Goal: Check status

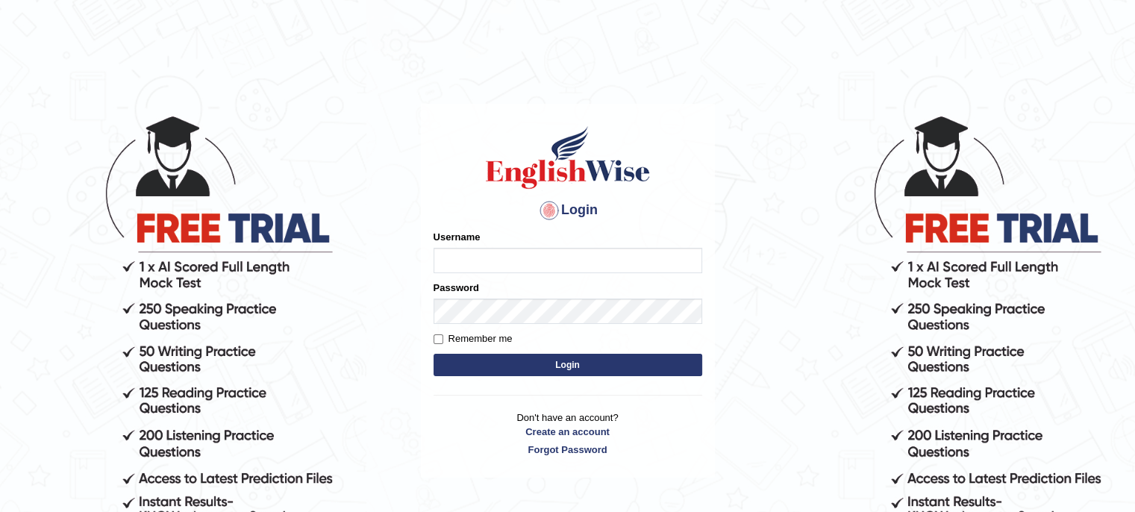
type input "LeoJavier"
click at [536, 362] on button "Login" at bounding box center [567, 365] width 269 height 22
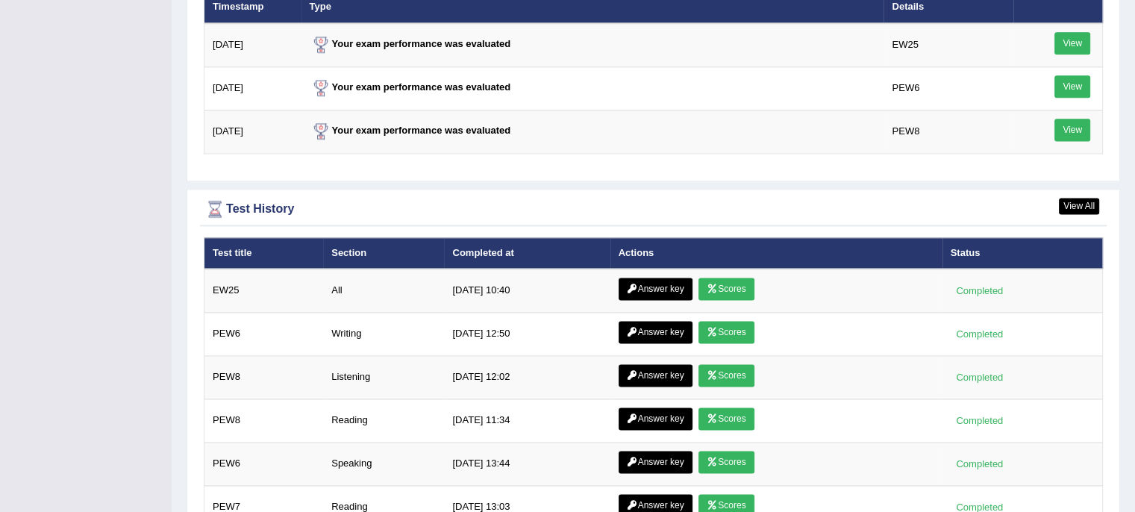
scroll to position [2000, 0]
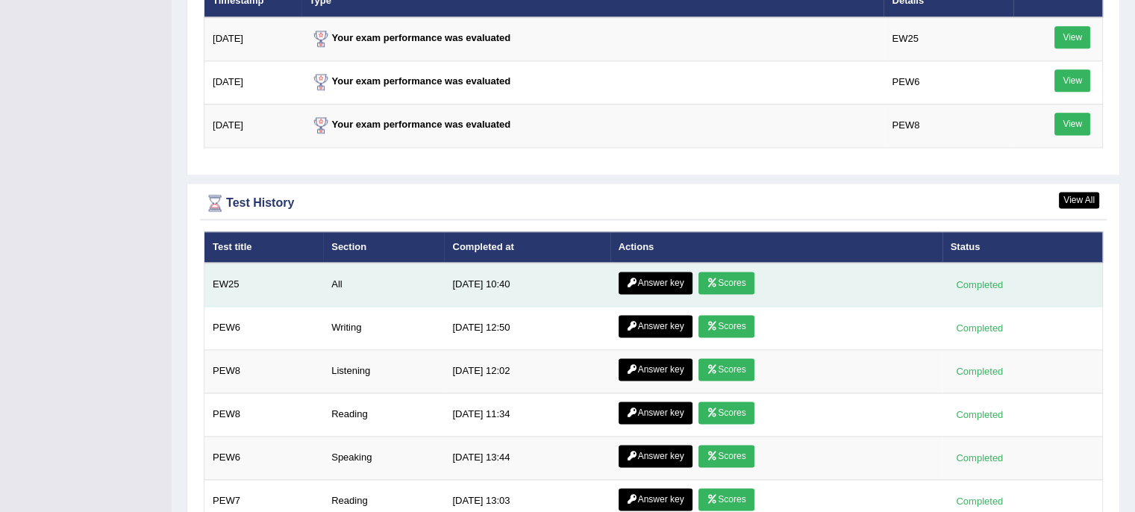
click at [722, 275] on link "Scores" at bounding box center [725, 283] width 55 height 22
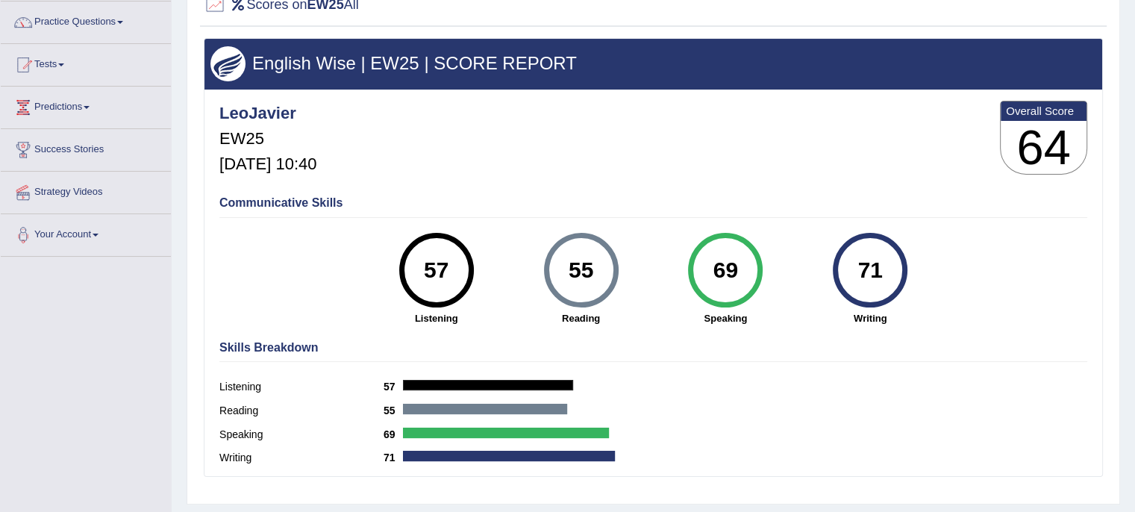
scroll to position [104, 0]
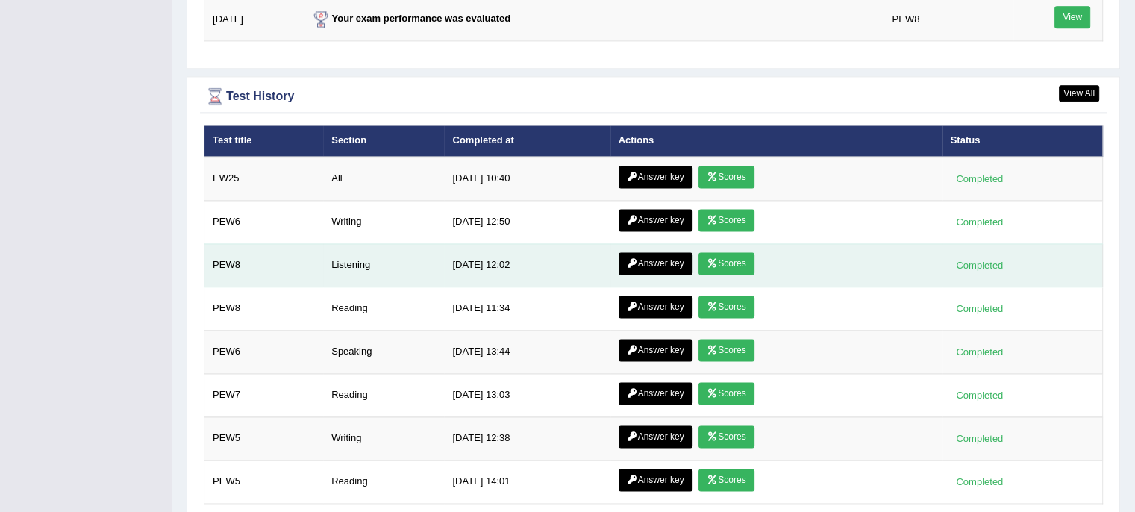
scroll to position [2064, 0]
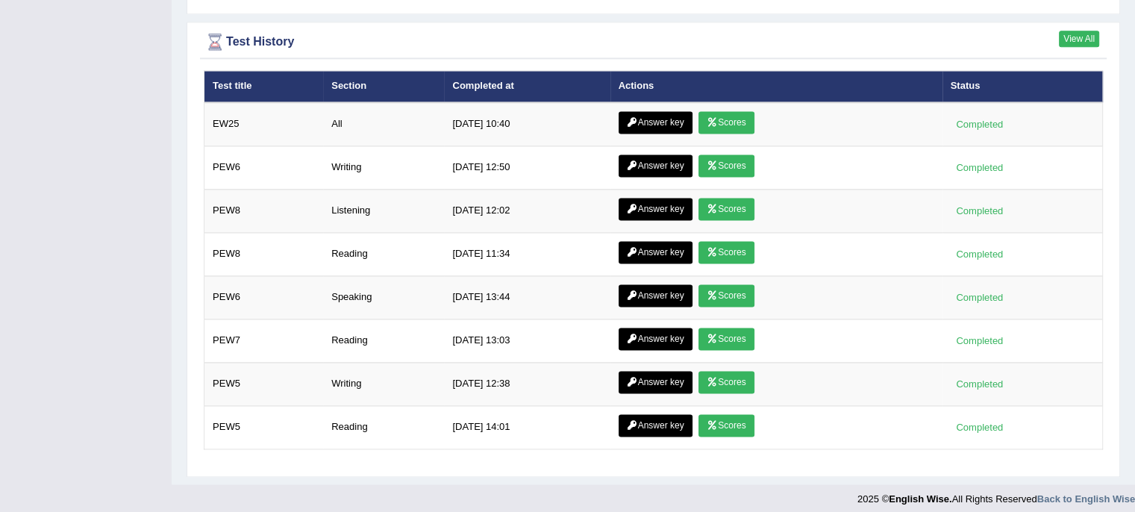
click at [1085, 31] on link "View All" at bounding box center [1079, 39] width 40 height 16
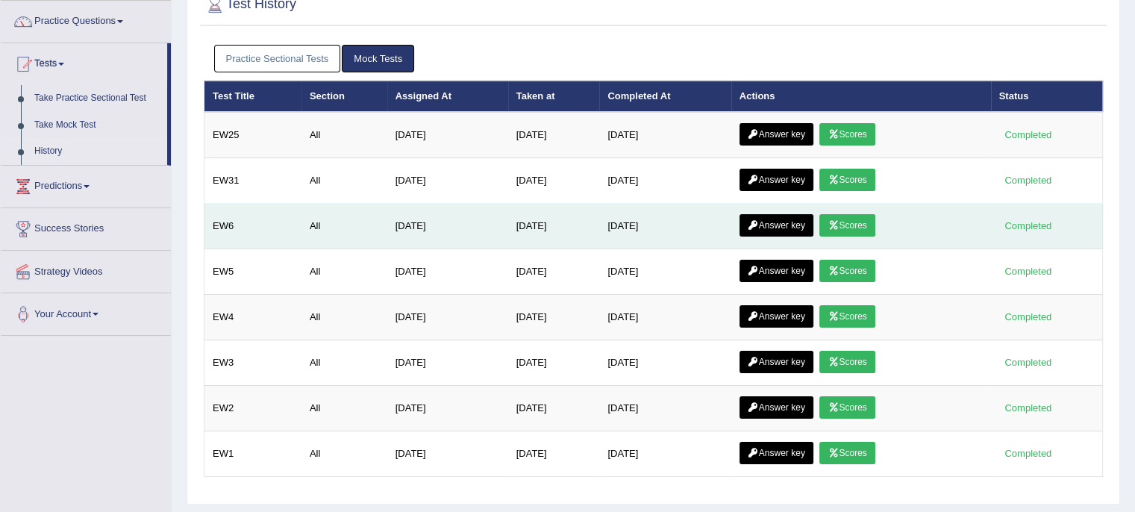
scroll to position [113, 0]
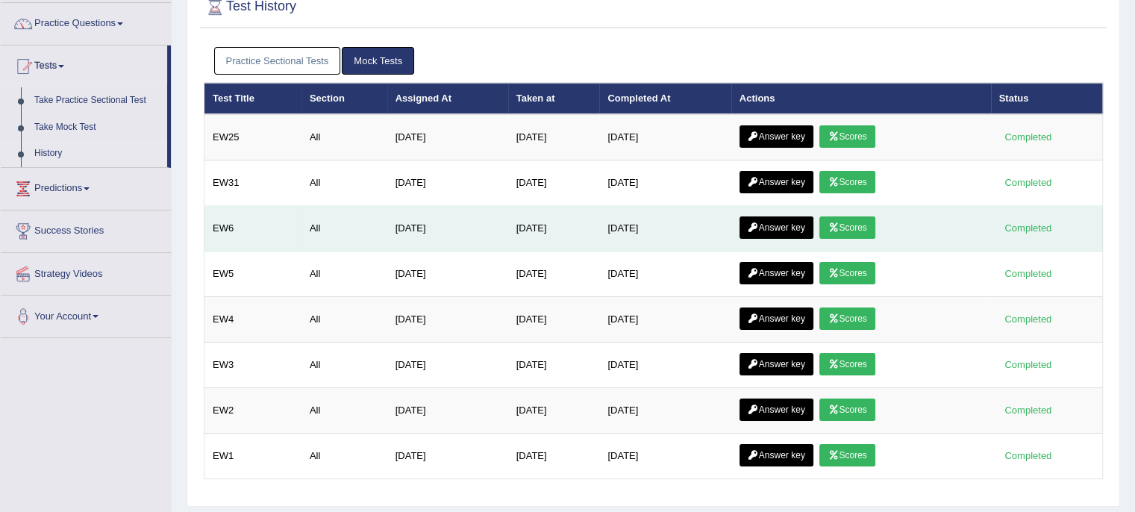
click at [858, 222] on link "Scores" at bounding box center [846, 227] width 55 height 22
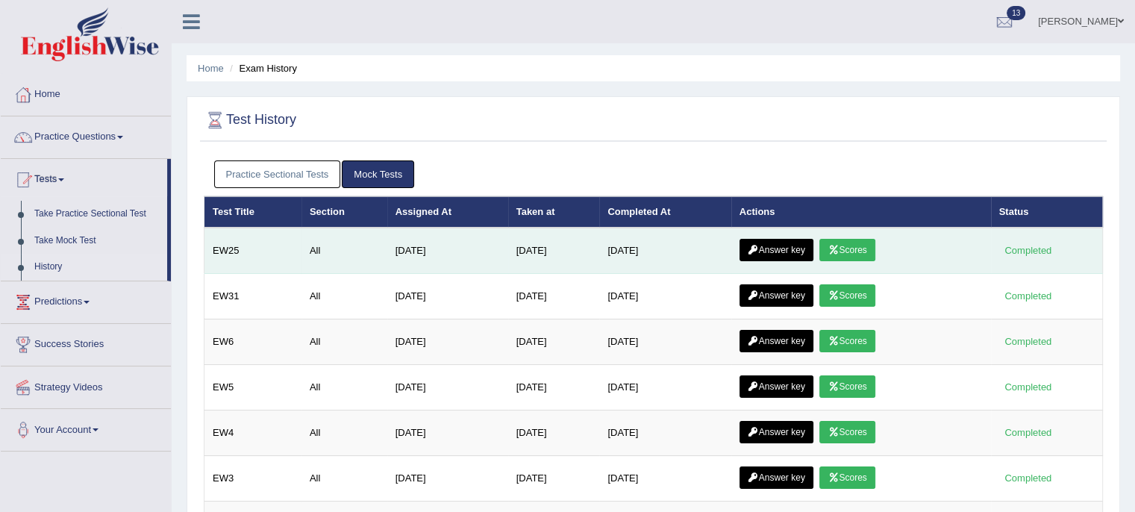
click at [802, 246] on link "Answer key" at bounding box center [776, 250] width 74 height 22
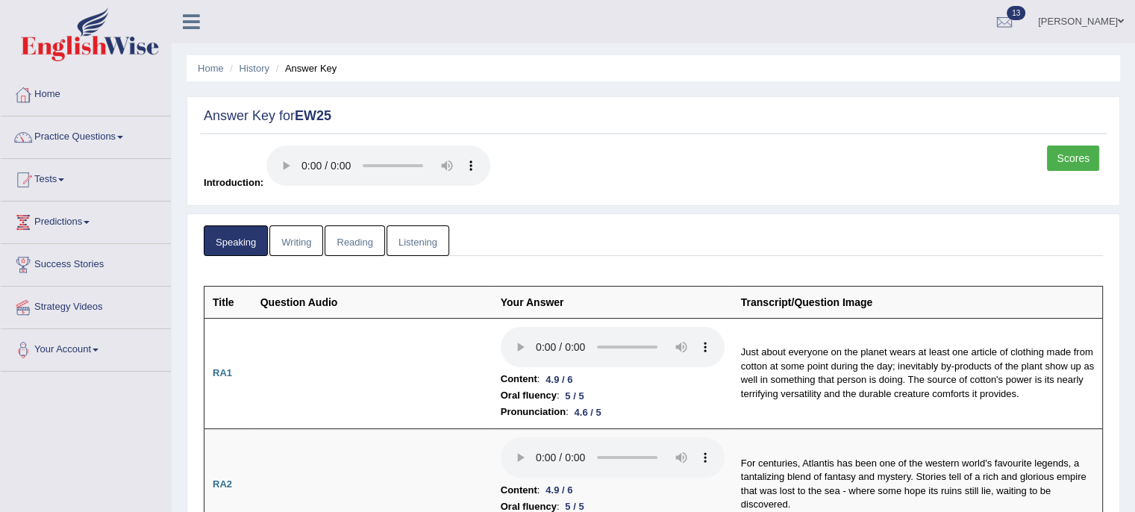
click at [292, 247] on link "Writing" at bounding box center [296, 240] width 54 height 31
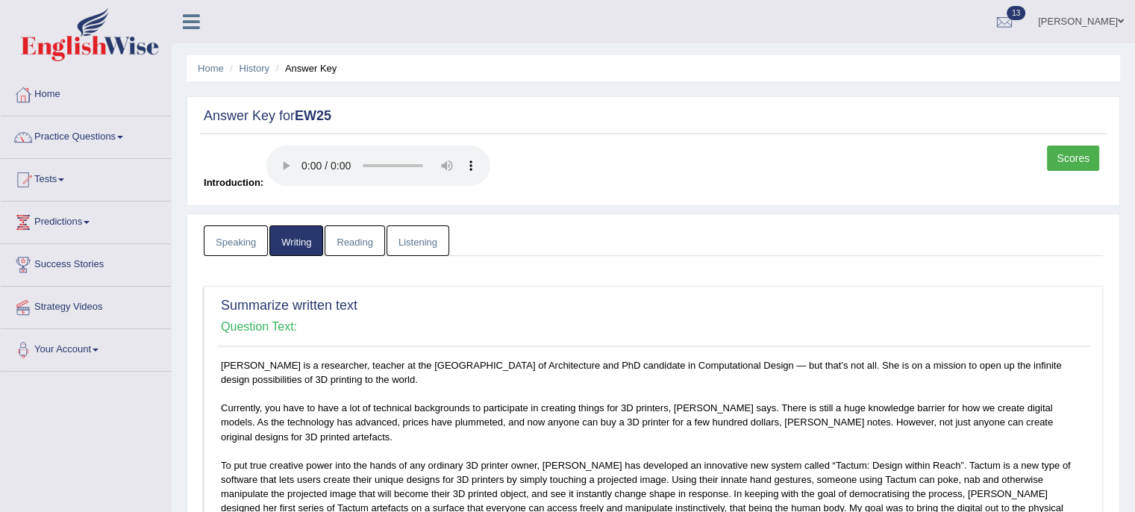
click at [353, 241] on link "Reading" at bounding box center [355, 240] width 60 height 31
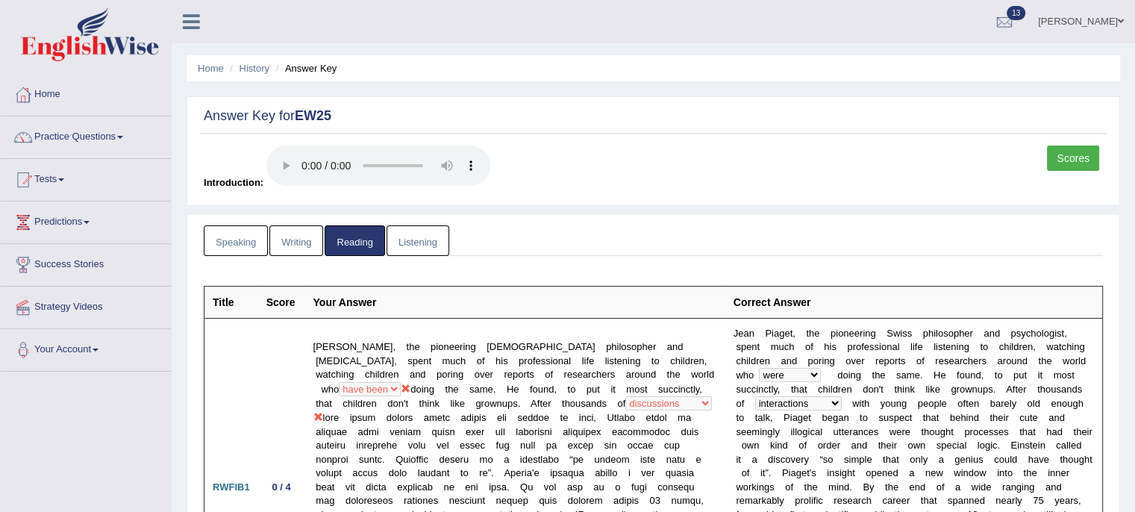
click at [415, 236] on link "Listening" at bounding box center [417, 240] width 63 height 31
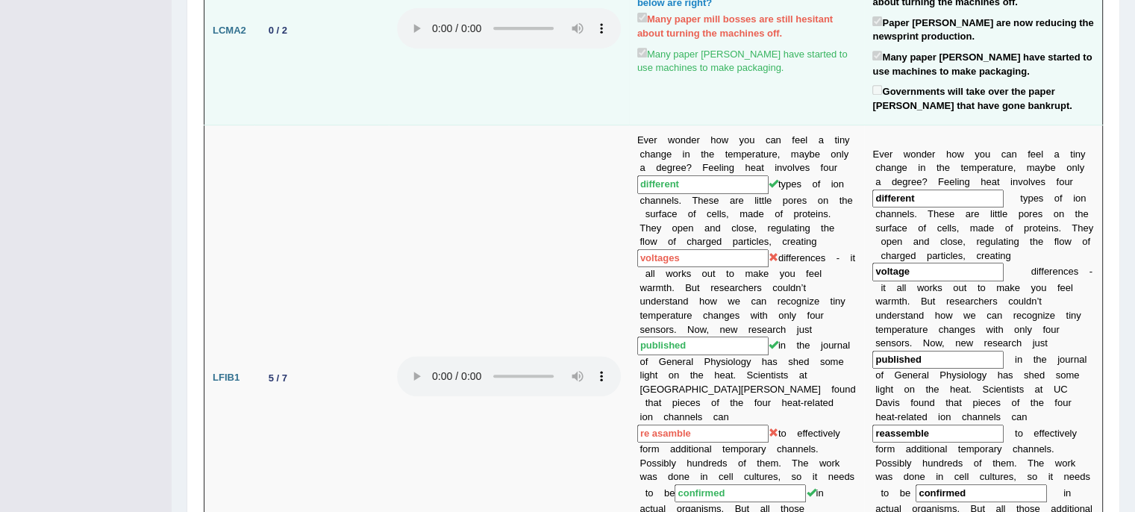
scroll to position [680, 0]
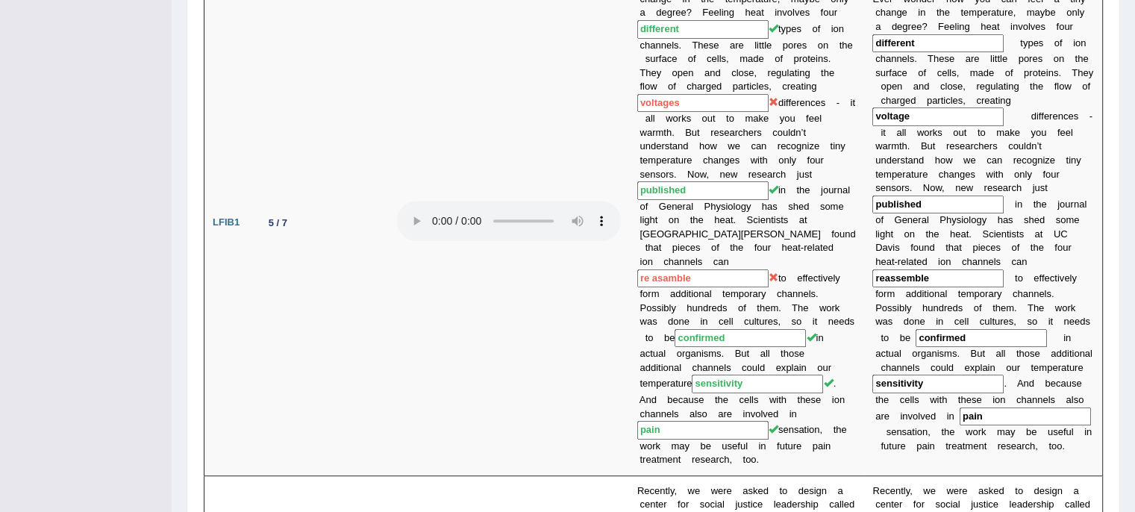
click at [837, 398] on td "Ever wonder how you can feel a tiny change in the temperature, maybe only a deg…" at bounding box center [747, 223] width 236 height 506
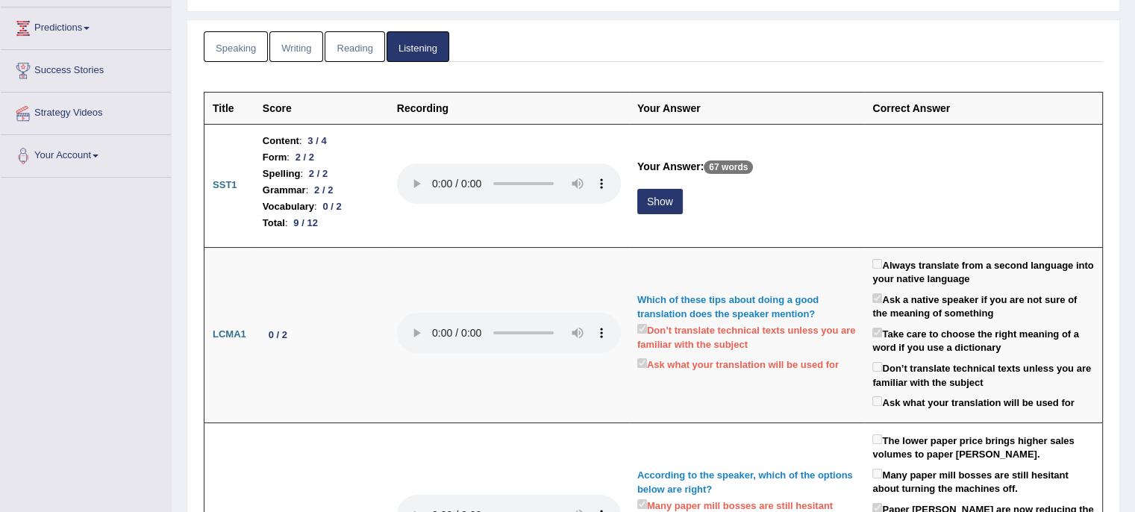
scroll to position [0, 0]
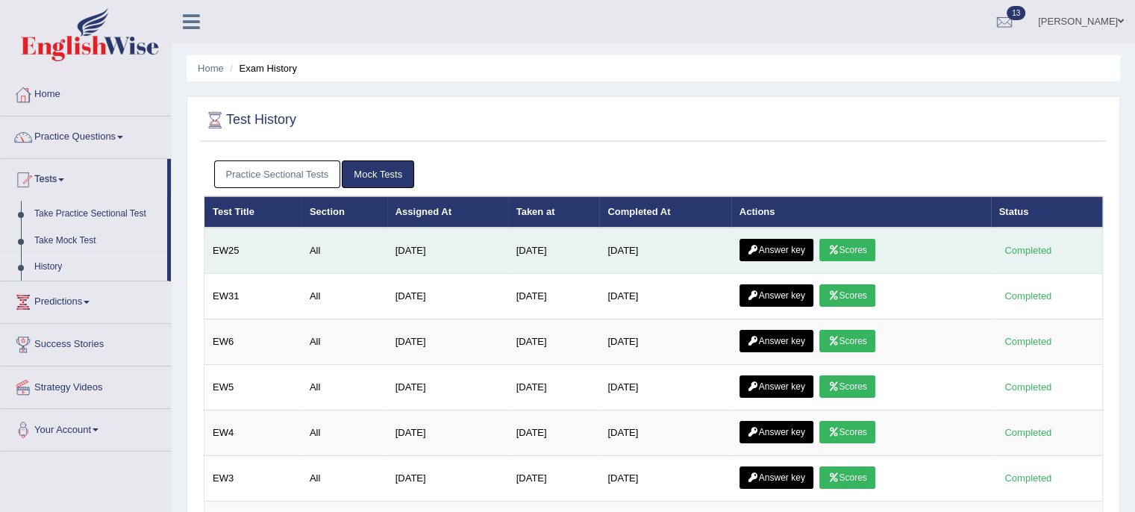
click at [861, 257] on link "Scores" at bounding box center [846, 250] width 55 height 22
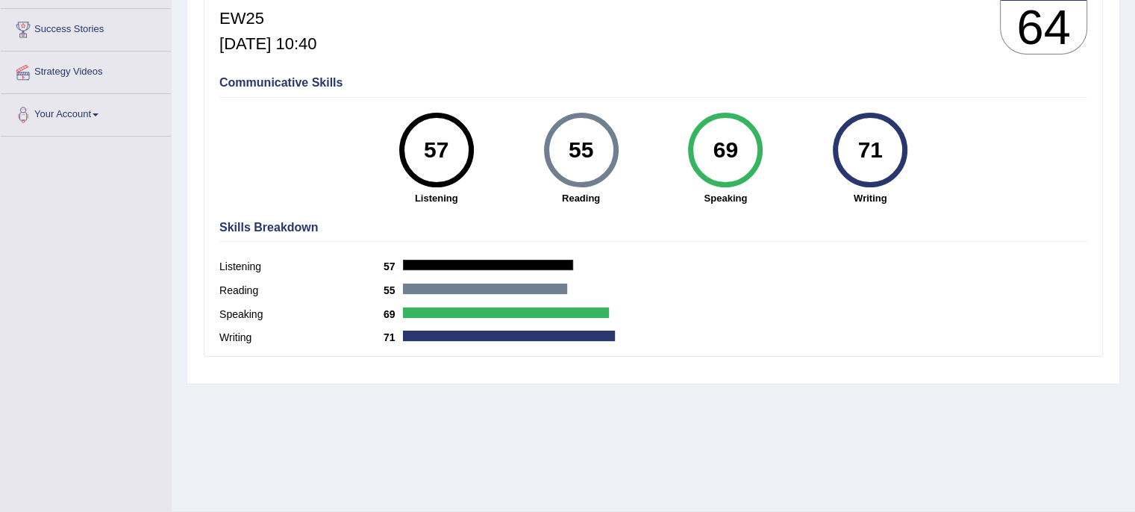
scroll to position [230, 0]
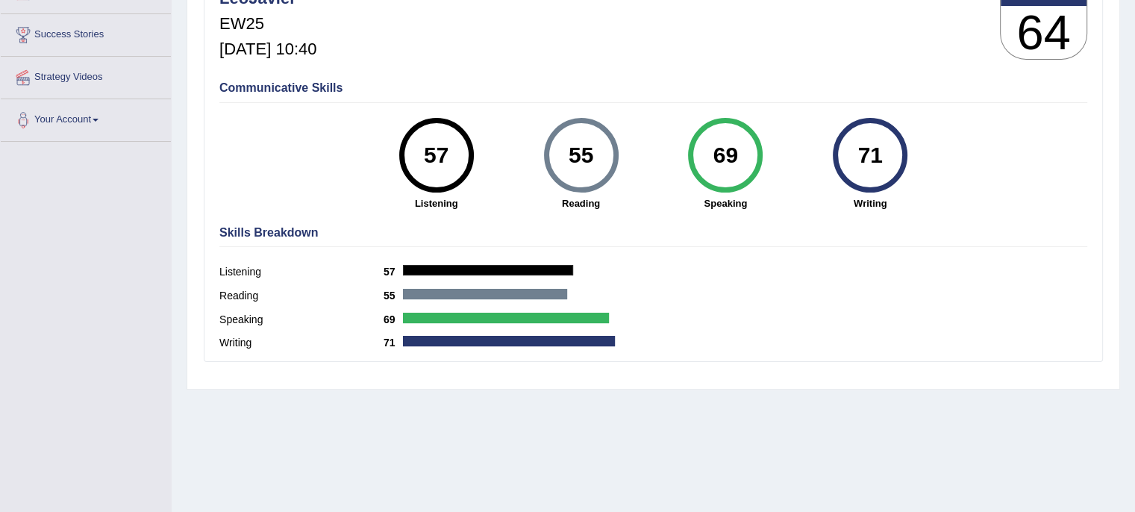
drag, startPoint x: 0, startPoint y: 0, endPoint x: 861, endPoint y: 257, distance: 898.7
drag, startPoint x: 861, startPoint y: 257, endPoint x: 766, endPoint y: 295, distance: 101.8
click at [766, 295] on div "Reading 55" at bounding box center [653, 298] width 868 height 24
